Goal: Information Seeking & Learning: Check status

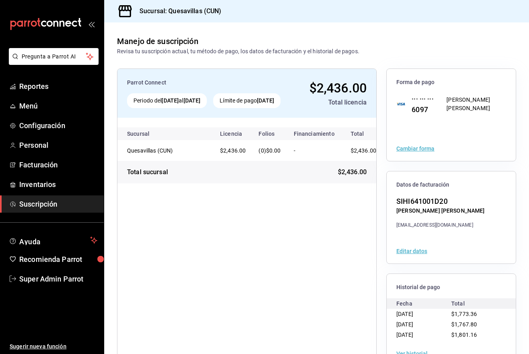
scroll to position [25, 0]
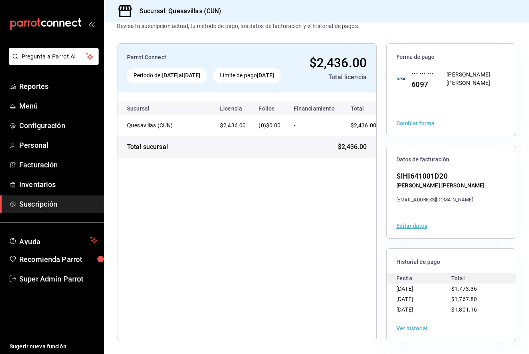
click at [203, 227] on div "Parrot Connect Periodo del [DATE] al [DATE] Límite de pago [DATE] $2,436.00 Tot…" at bounding box center [247, 192] width 260 height 298
click at [33, 85] on span "Reportes" at bounding box center [58, 86] width 78 height 11
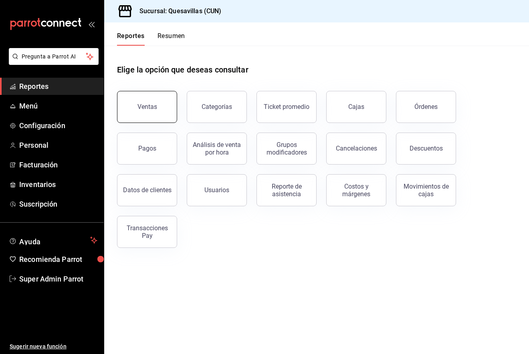
click at [151, 108] on div "Ventas" at bounding box center [147, 107] width 20 height 8
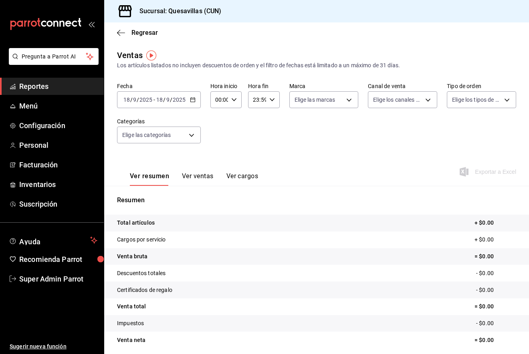
click at [187, 99] on div "[DATE] [DATE] - [DATE] [DATE]" at bounding box center [159, 99] width 84 height 17
click at [146, 141] on span "Ayer" at bounding box center [155, 142] width 62 height 8
click at [465, 320] on p "- $1,422.69" at bounding box center [490, 323] width 51 height 8
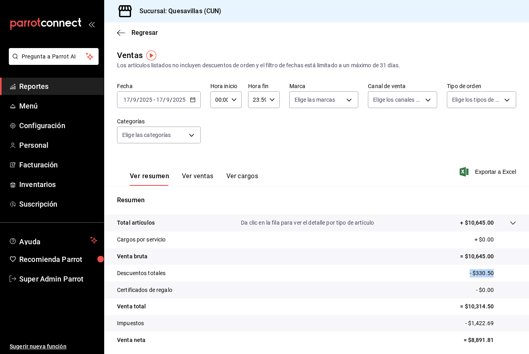
drag, startPoint x: 463, startPoint y: 274, endPoint x: 494, endPoint y: 269, distance: 31.6
click at [494, 269] on tr "Descuentos totales - $330.50" at bounding box center [316, 273] width 425 height 17
click at [494, 269] on p "- $330.50" at bounding box center [492, 273] width 46 height 8
click at [432, 142] on div "Fecha [DATE] [DATE] - [DATE] [DATE] Hora inicio 00:00 Hora inicio Hora fin 23:5…" at bounding box center [316, 118] width 399 height 71
click at [195, 173] on button "Ver ventas" at bounding box center [198, 179] width 32 height 14
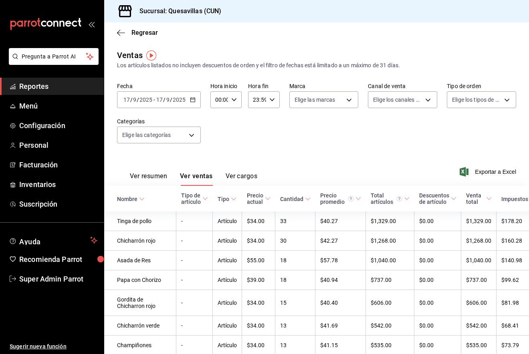
click at [256, 175] on button "Ver cargos" at bounding box center [242, 179] width 32 height 14
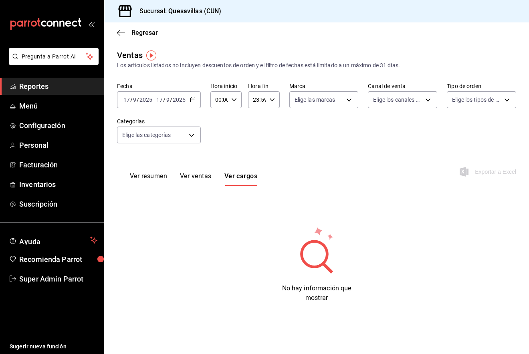
click at [195, 174] on button "Ver ventas" at bounding box center [196, 179] width 32 height 14
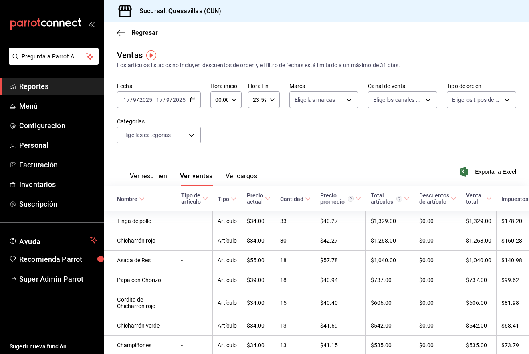
drag, startPoint x: 153, startPoint y: 186, endPoint x: 157, endPoint y: 179, distance: 8.4
click at [157, 179] on button "Ver resumen" at bounding box center [148, 179] width 37 height 14
